Goal: Transaction & Acquisition: Purchase product/service

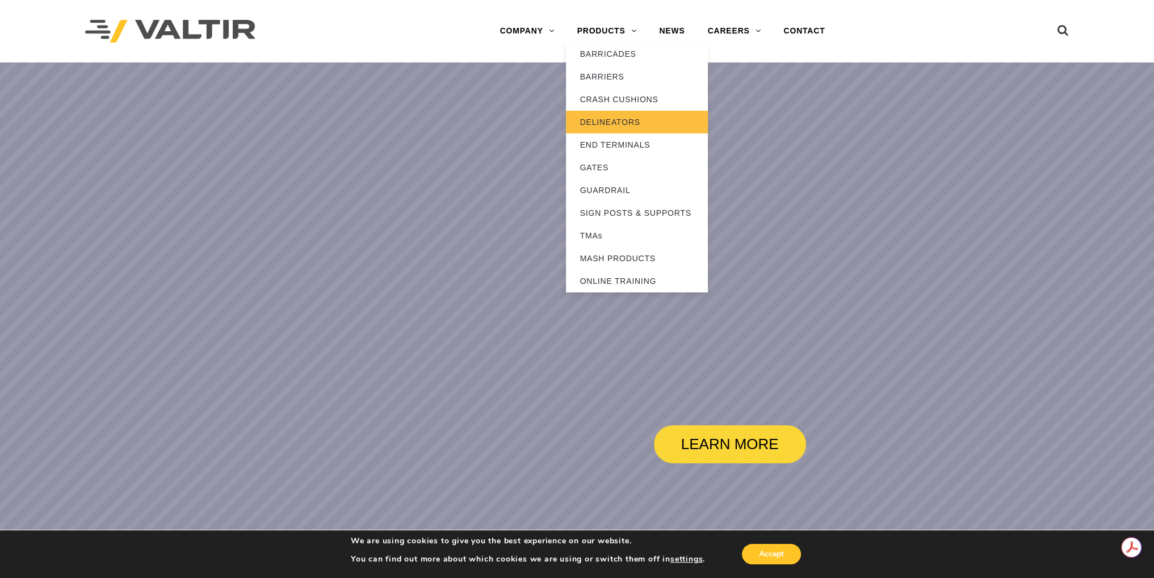
click at [617, 119] on link "DELINEATORS" at bounding box center [637, 122] width 142 height 23
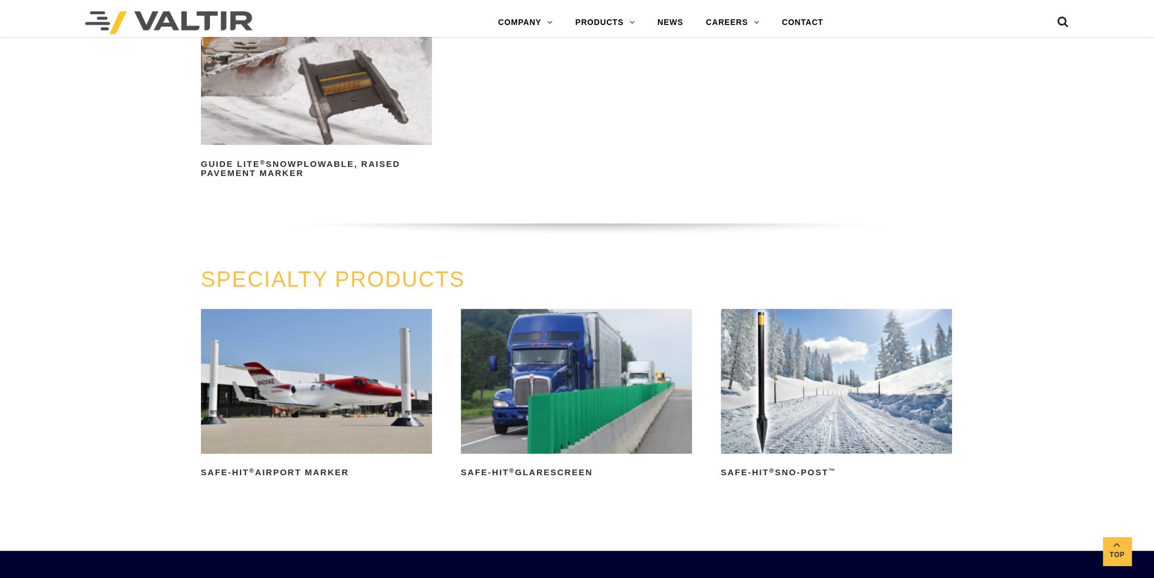
scroll to position [909, 0]
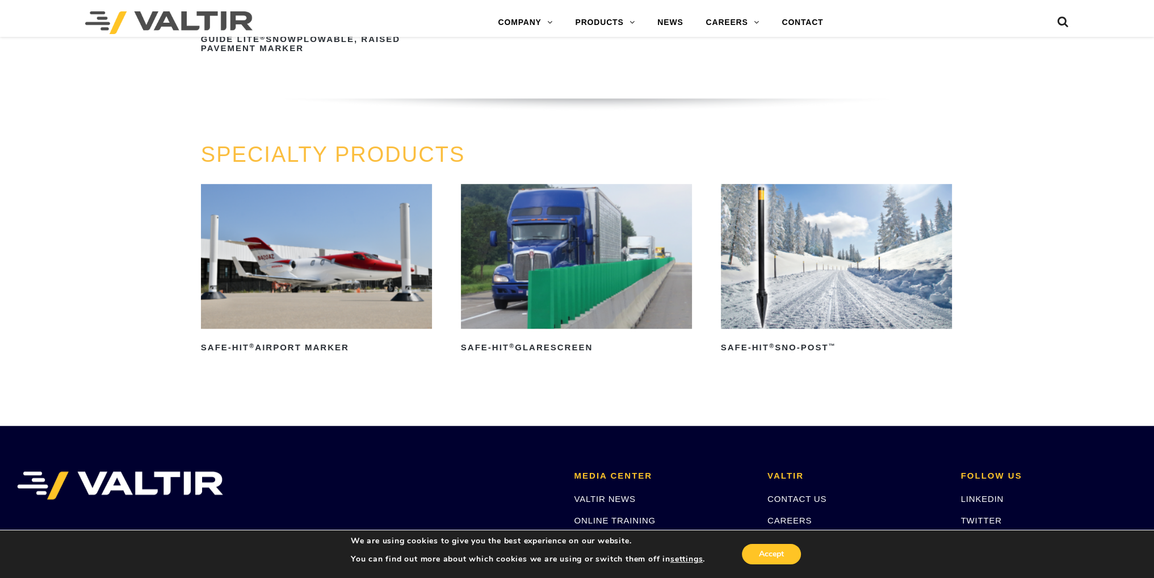
click at [326, 259] on img at bounding box center [317, 256] width 232 height 145
